Goal: Information Seeking & Learning: Learn about a topic

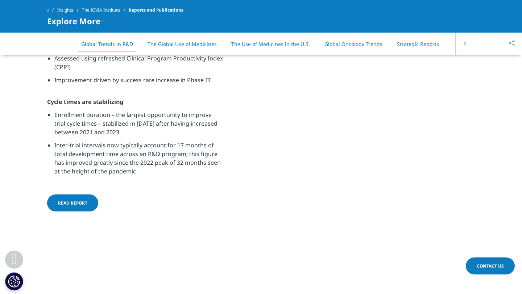
scroll to position [542, 0]
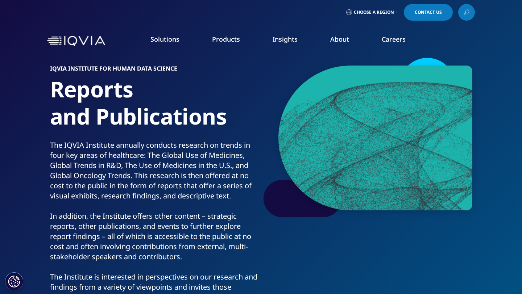
scroll to position [2, 0]
click at [63, 117] on link "Research & Development" at bounding box center [49, 115] width 63 height 7
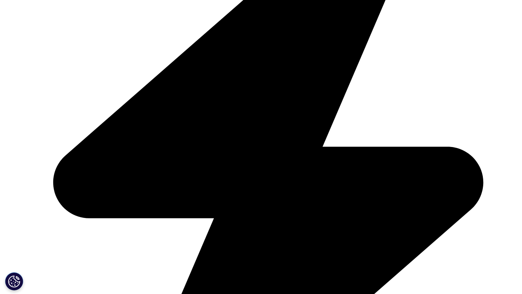
scroll to position [894, 0]
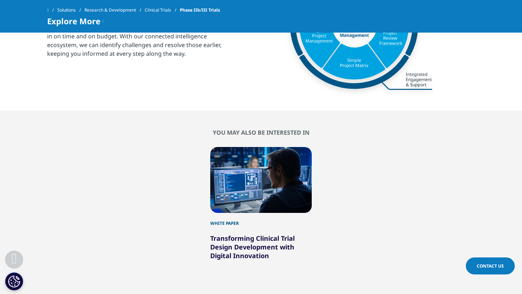
scroll to position [998, 0]
